Goal: Book appointment/travel/reservation

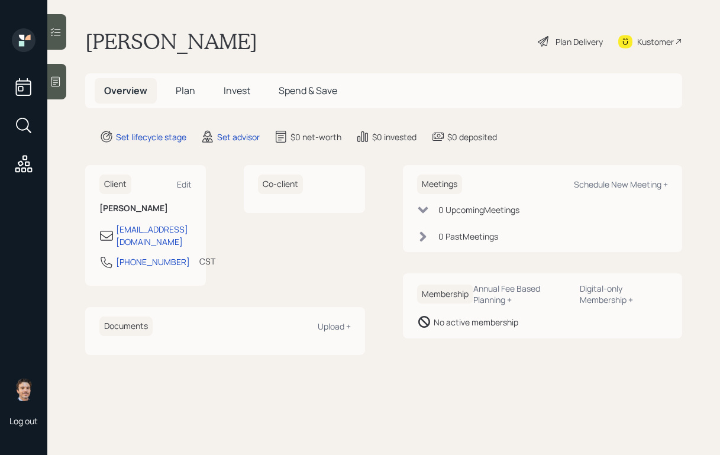
click at [646, 45] on div "Kustomer" at bounding box center [655, 41] width 37 height 12
click at [592, 189] on div "Schedule New Meeting +" at bounding box center [621, 184] width 94 height 11
select select "round-[PERSON_NAME]"
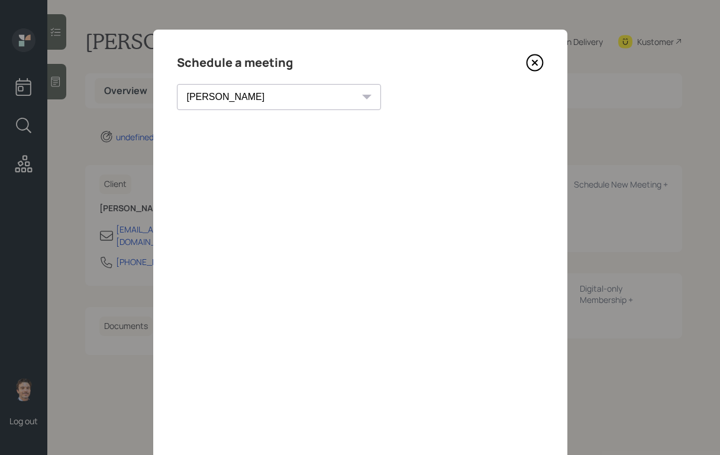
scroll to position [11, 0]
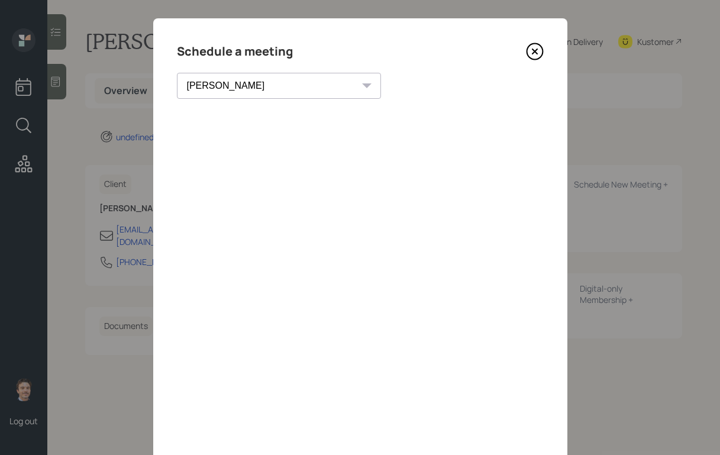
click at [531, 54] on icon at bounding box center [535, 52] width 18 height 18
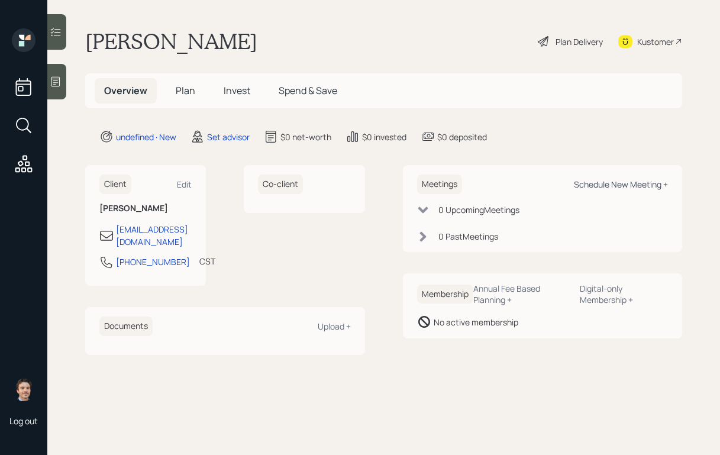
click at [589, 183] on div "Schedule New Meeting +" at bounding box center [621, 184] width 94 height 11
select select "round-robin"
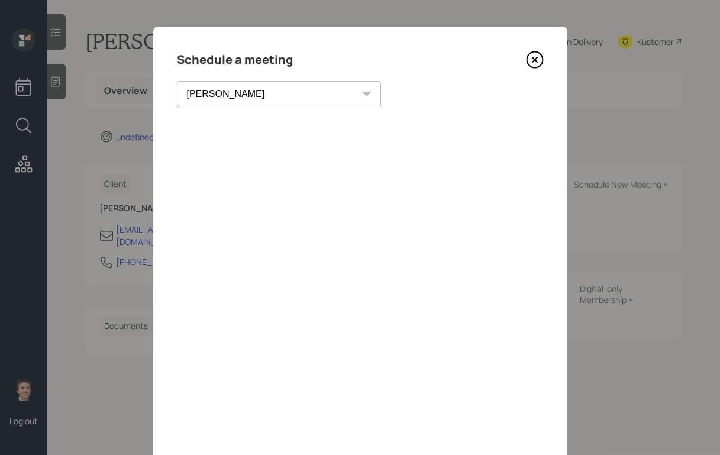
scroll to position [2, 0]
click at [541, 65] on icon at bounding box center [534, 61] width 16 height 16
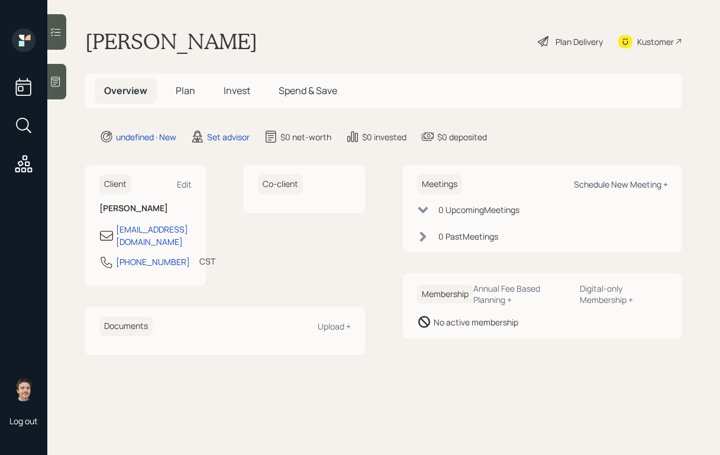
click at [633, 182] on div "Schedule New Meeting +" at bounding box center [621, 184] width 94 height 11
select select "round-[PERSON_NAME]"
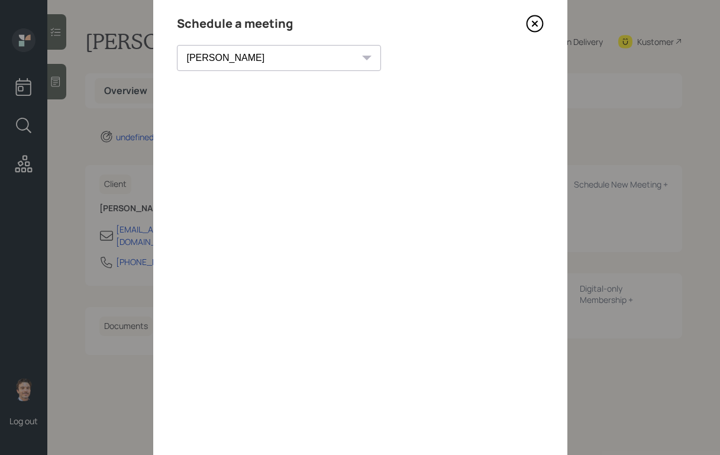
scroll to position [40, 0]
click at [530, 20] on icon at bounding box center [535, 23] width 18 height 18
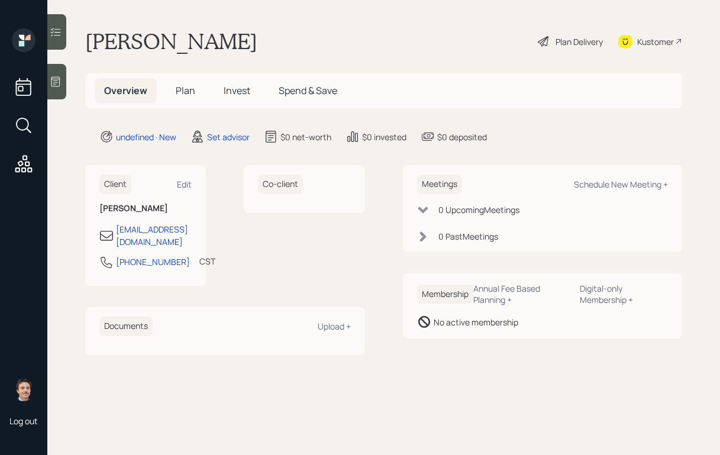
click at [64, 81] on div at bounding box center [56, 81] width 19 height 35
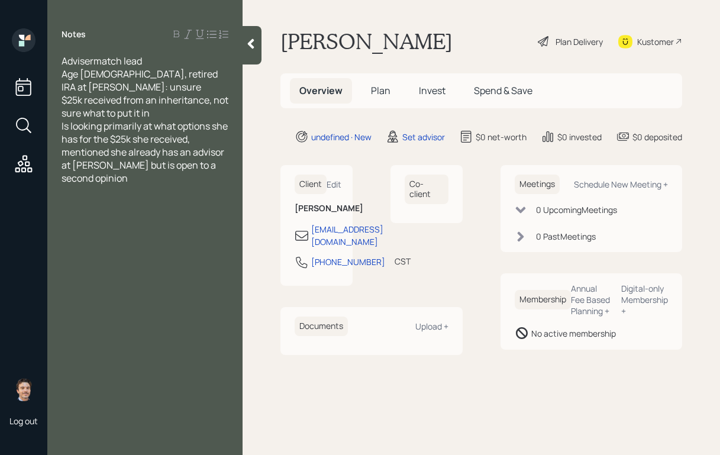
click at [198, 115] on div "$25k received from an inheritance, not sure what to put it in" at bounding box center [145, 106] width 167 height 26
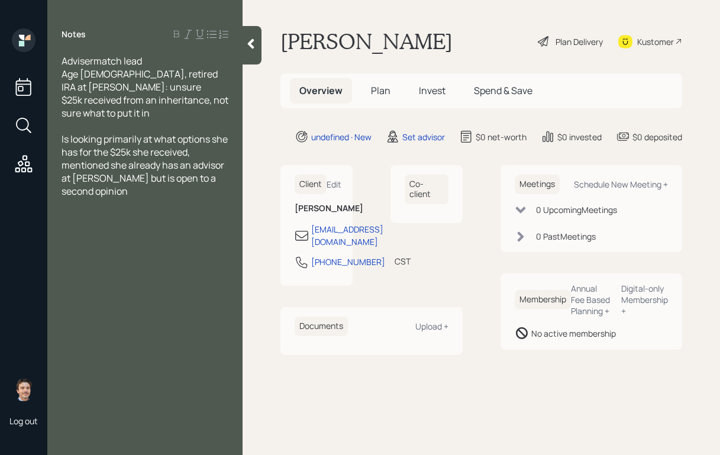
click at [250, 53] on div at bounding box center [252, 45] width 19 height 38
